Goal: Information Seeking & Learning: Check status

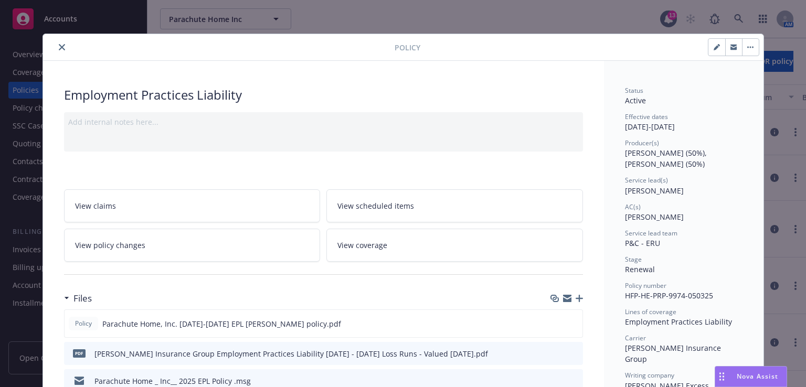
click at [641, 24] on div "Policy Employment Practices Liability Add internal notes here... View claims Vi…" at bounding box center [403, 193] width 806 height 387
click at [59, 47] on icon "close" at bounding box center [62, 47] width 6 height 6
